Goal: Task Accomplishment & Management: Use online tool/utility

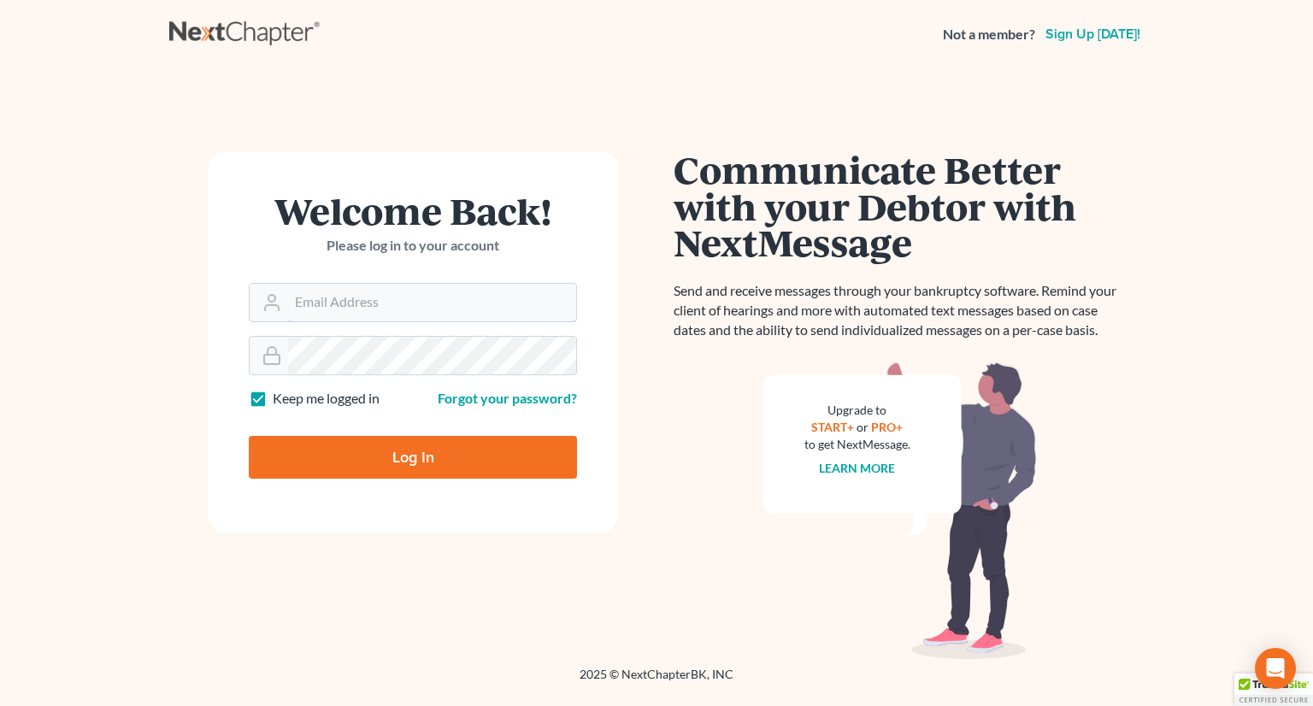
type input "[PERSON_NAME][EMAIL_ADDRESS][DOMAIN_NAME]"
click at [455, 463] on input "Log In" at bounding box center [413, 457] width 328 height 43
type input "Thinking..."
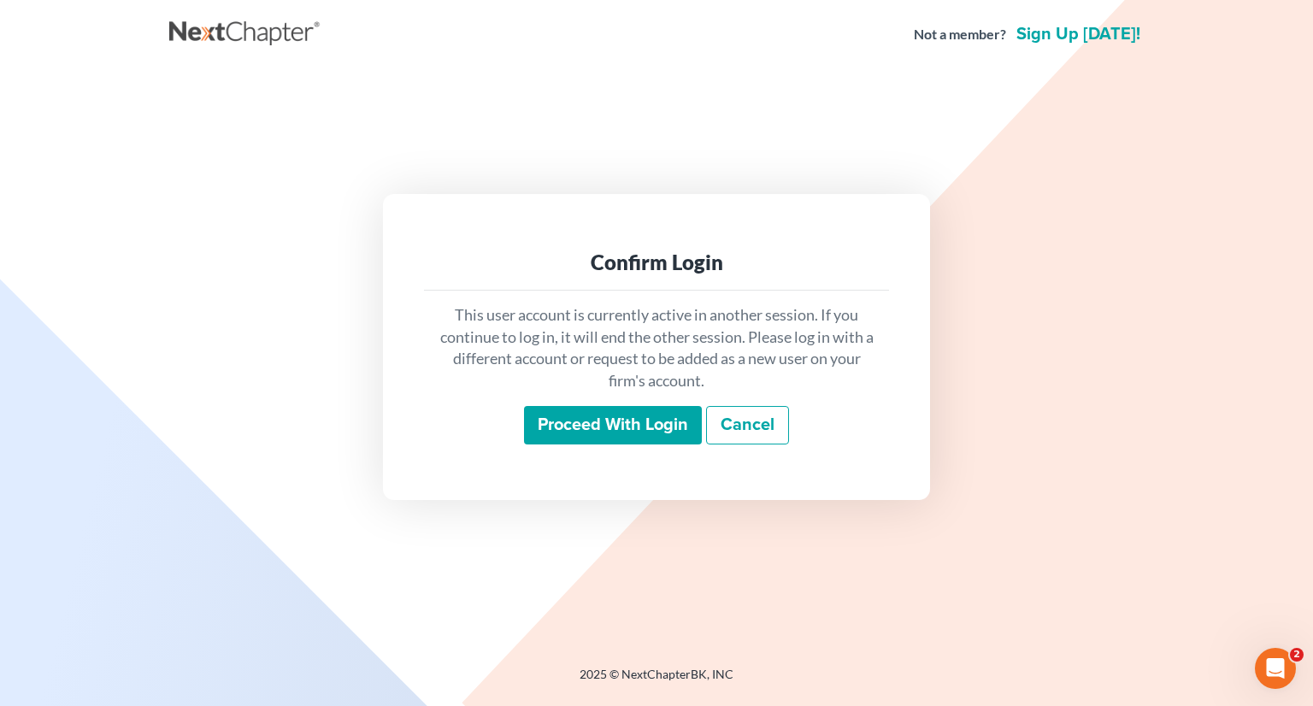
click at [580, 416] on input "Proceed with login" at bounding box center [613, 425] width 178 height 39
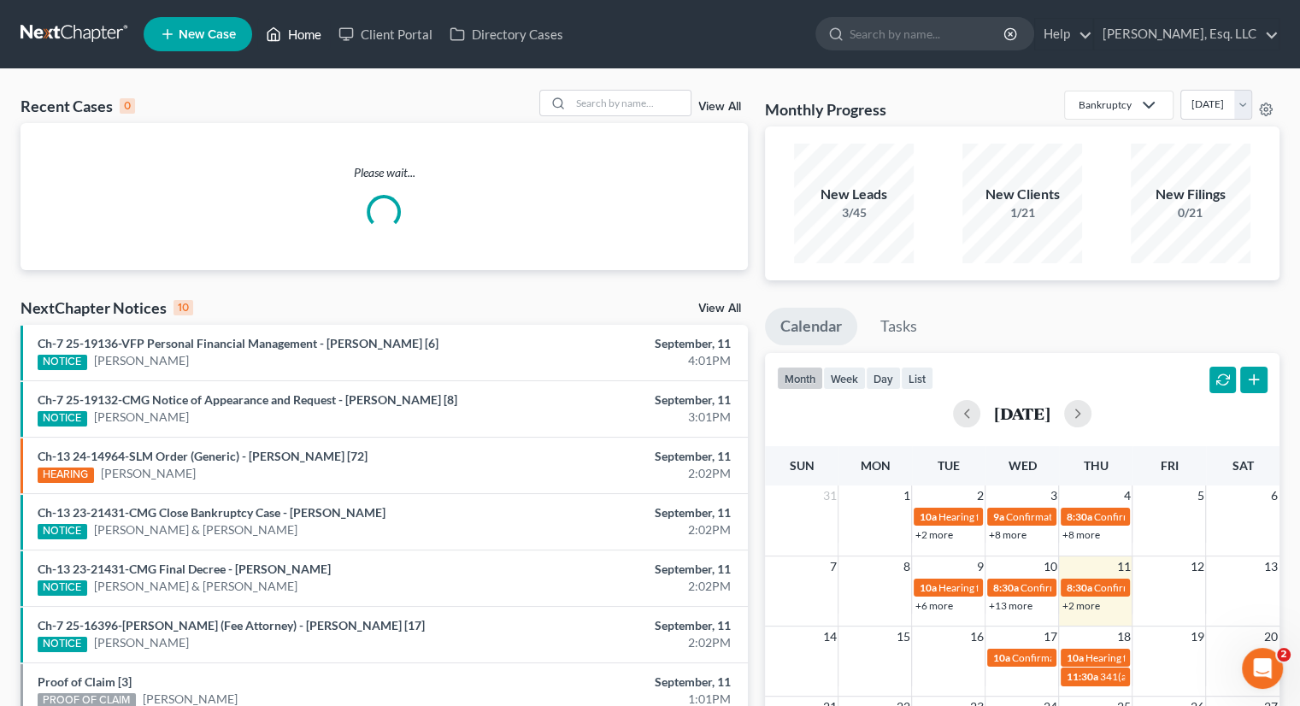
click at [303, 26] on link "Home" at bounding box center [293, 34] width 73 height 31
click at [611, 103] on input "search" at bounding box center [631, 103] width 120 height 25
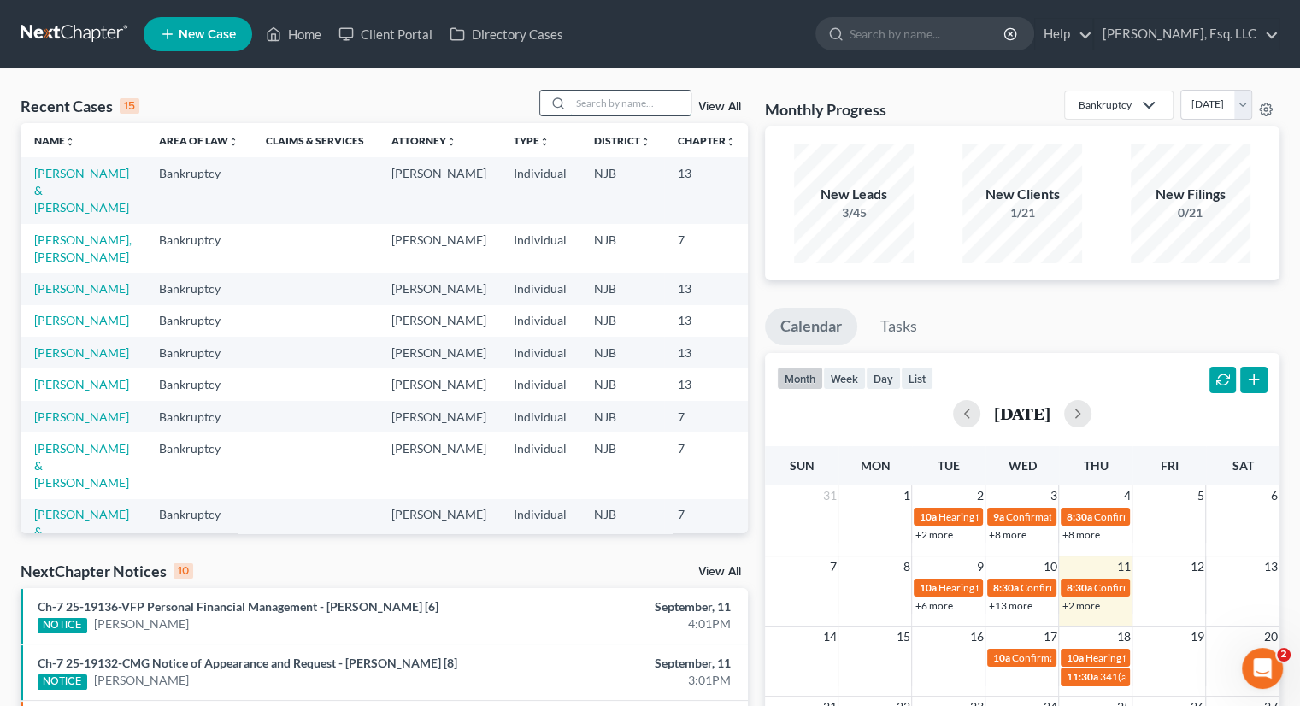
drag, startPoint x: 572, startPoint y: 103, endPoint x: 592, endPoint y: 105, distance: 19.7
click at [573, 103] on input "search" at bounding box center [631, 103] width 120 height 25
type input "abelard"
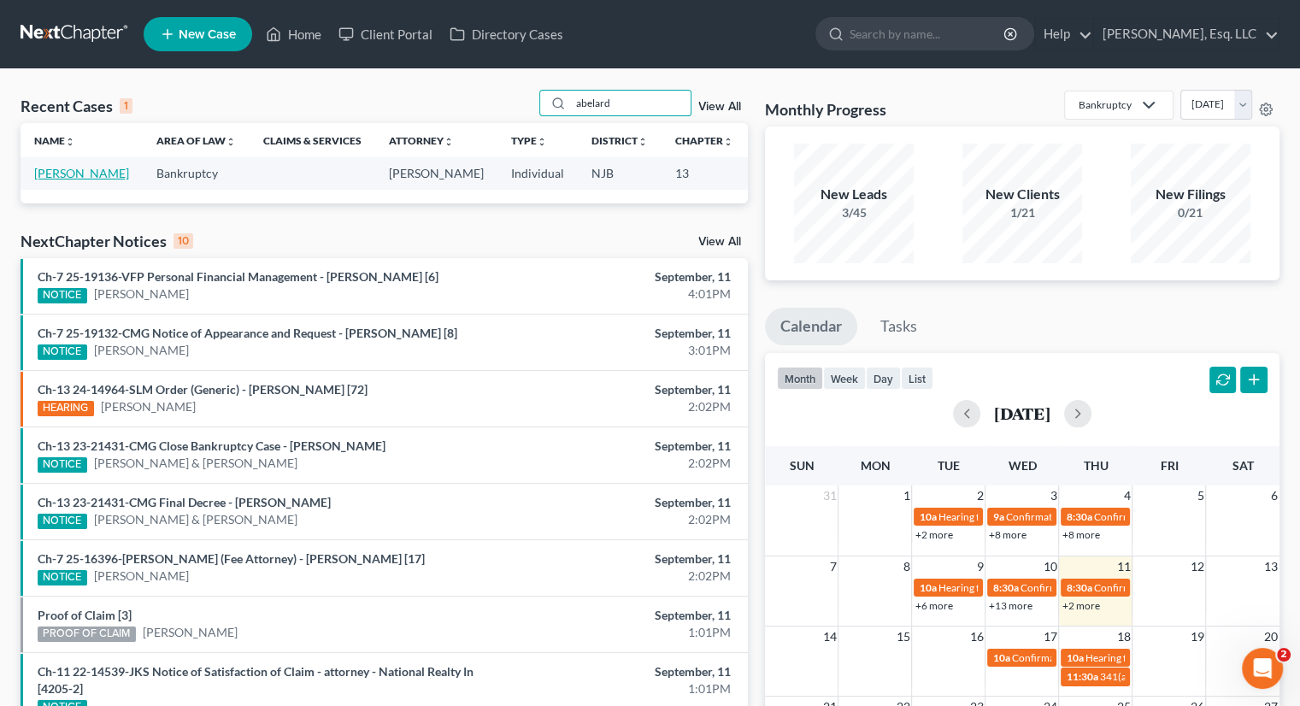
click at [55, 180] on link "[PERSON_NAME]" at bounding box center [81, 173] width 95 height 15
select select "4"
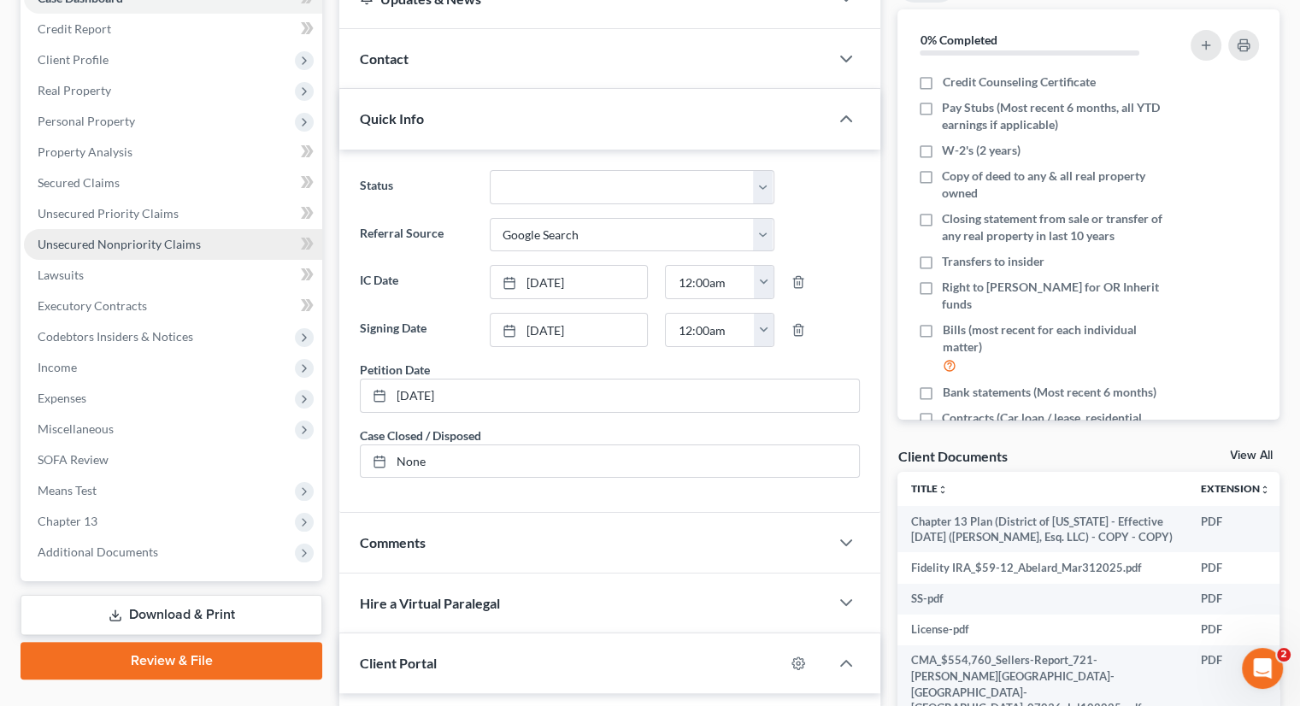
scroll to position [342, 0]
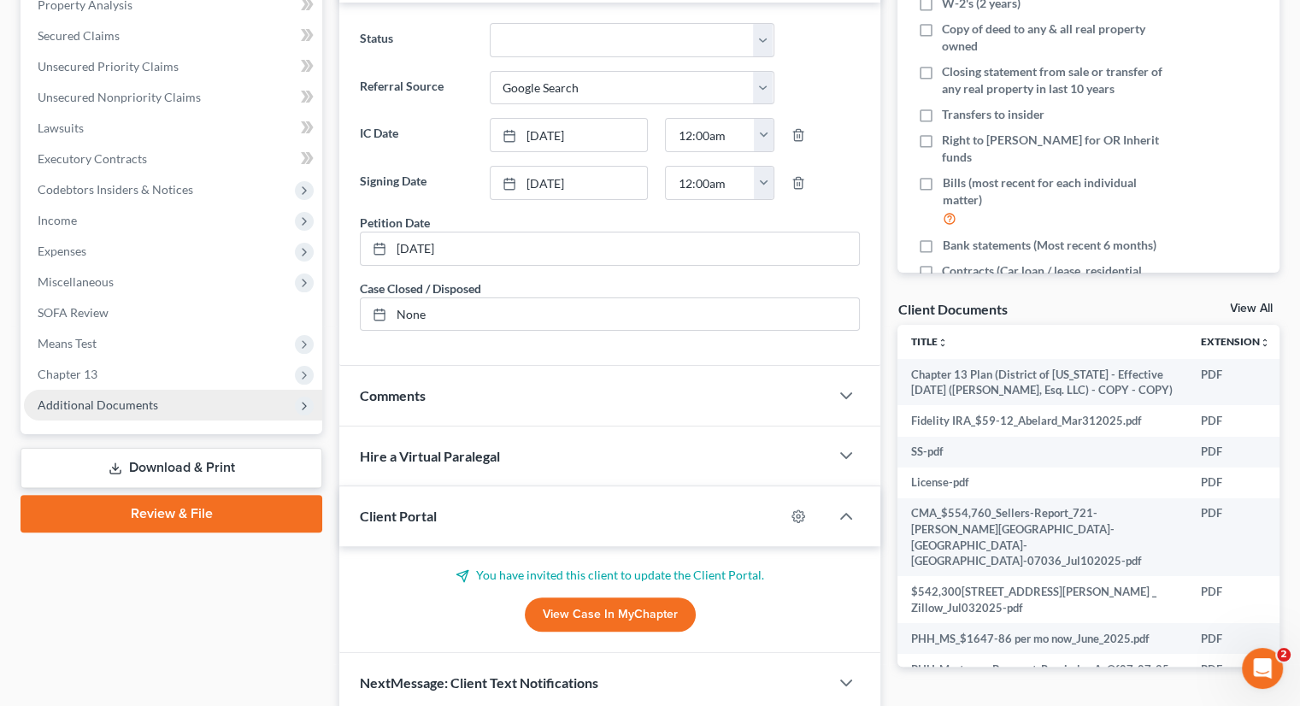
click at [117, 401] on span "Additional Documents" at bounding box center [98, 405] width 121 height 15
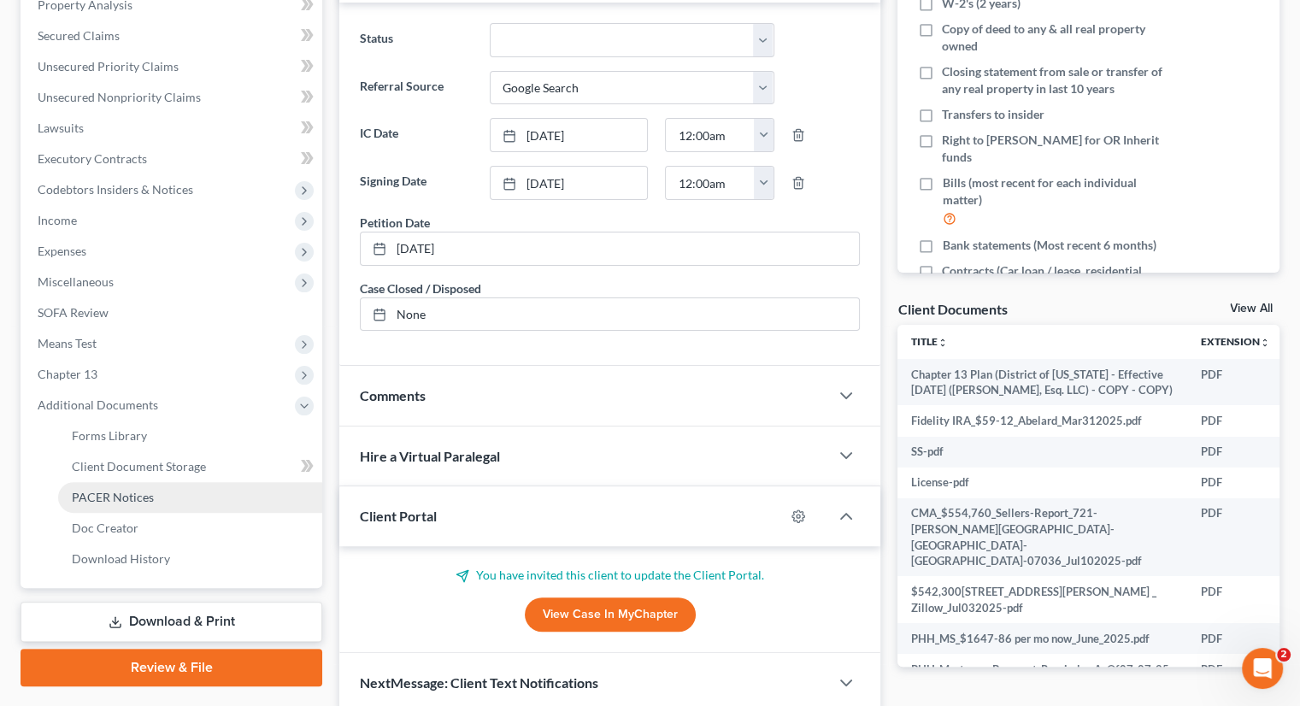
click at [106, 490] on span "PACER Notices" at bounding box center [113, 497] width 82 height 15
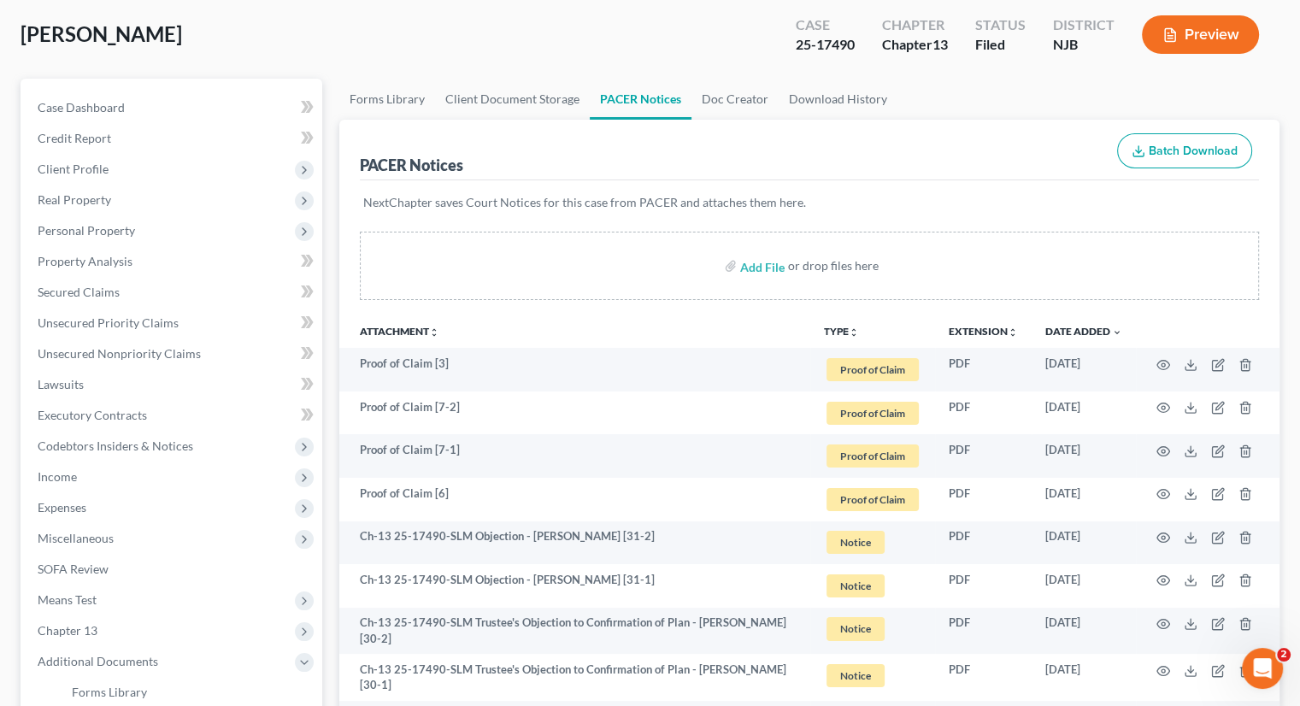
scroll to position [257, 0]
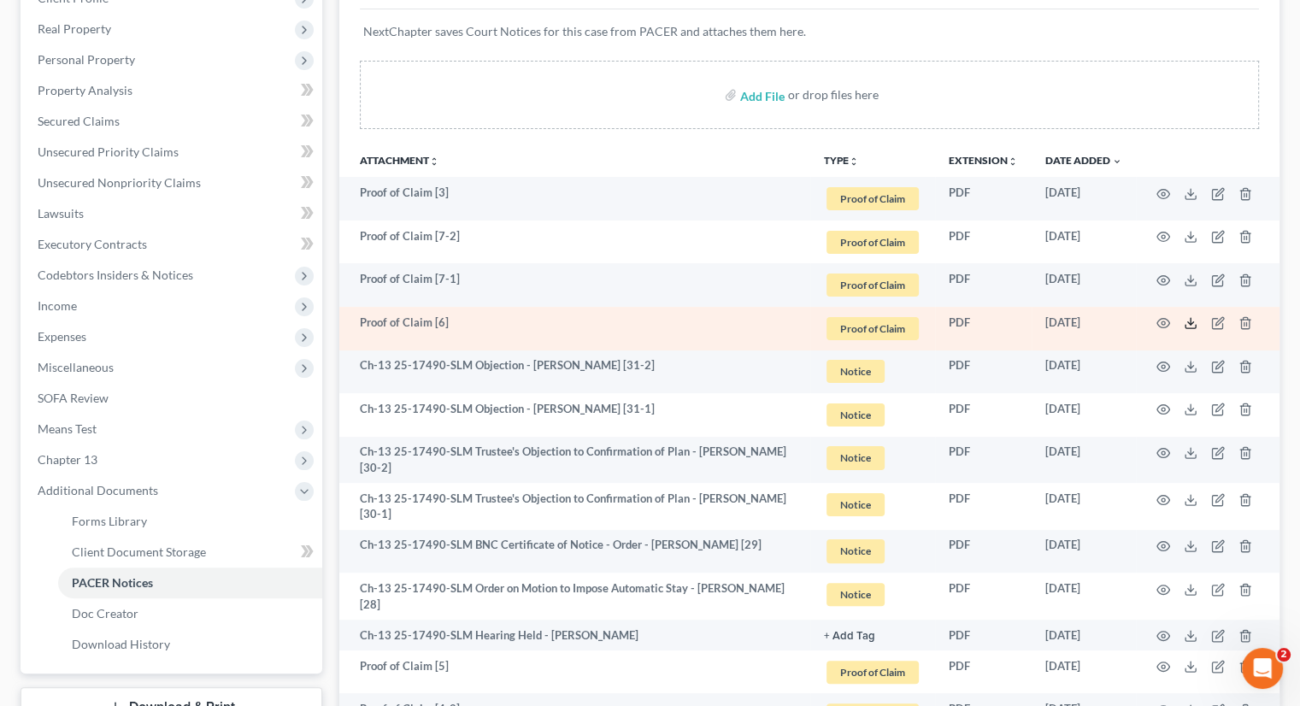
click at [1187, 319] on icon at bounding box center [1191, 323] width 14 height 14
